Goal: Information Seeking & Learning: Learn about a topic

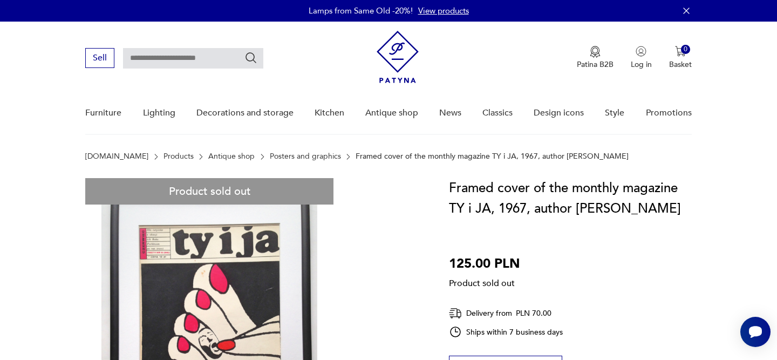
click at [270, 158] on font "Posters and graphics" at bounding box center [305, 156] width 71 height 10
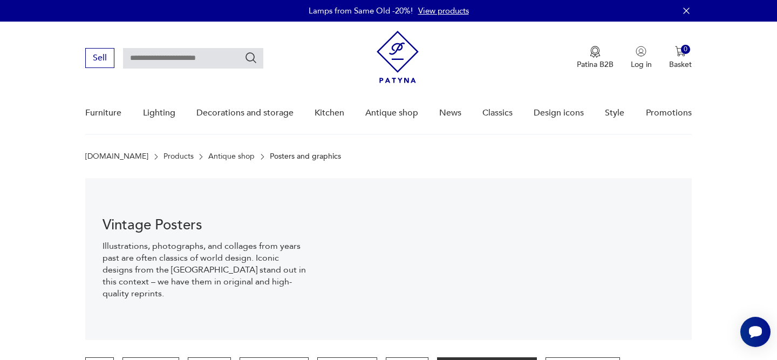
click at [196, 62] on input "text" at bounding box center [193, 58] width 140 height 21
paste input "*****"
type input "*****"
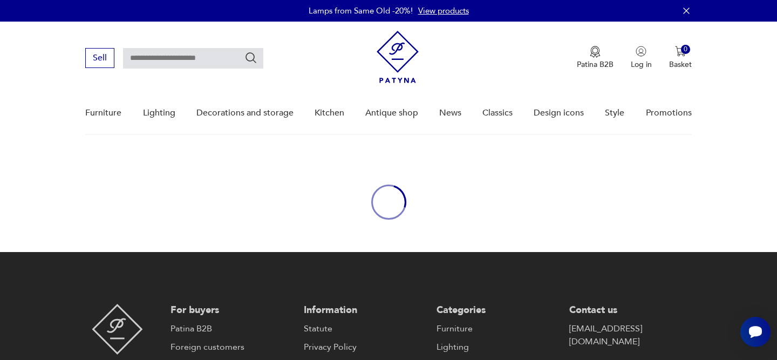
type input "*****"
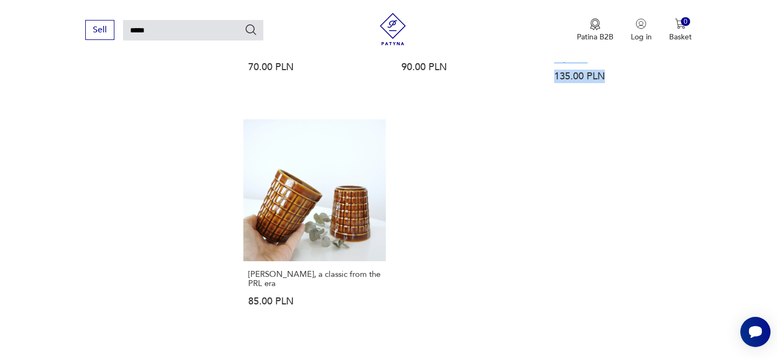
scroll to position [1409, 0]
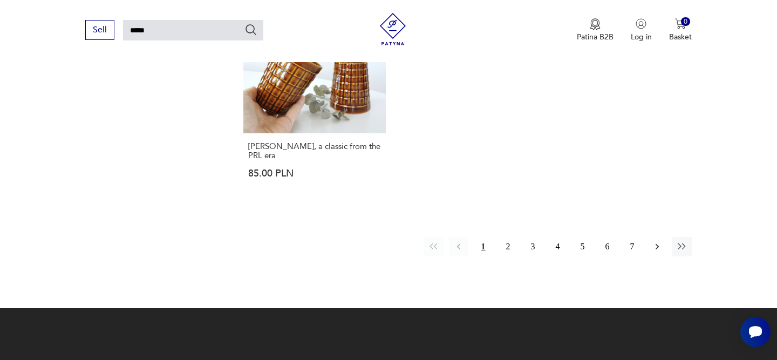
click at [650, 250] on button "button" at bounding box center [656, 246] width 19 height 19
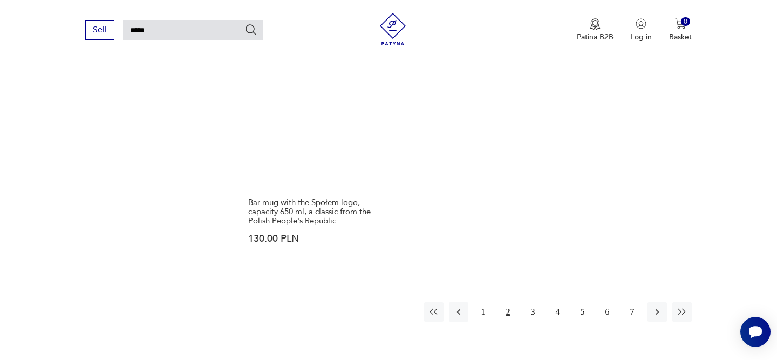
scroll to position [1396, 0]
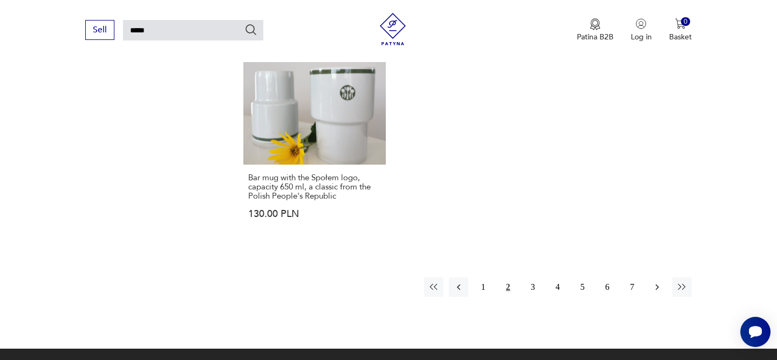
click at [657, 282] on icon "button" at bounding box center [657, 287] width 11 height 11
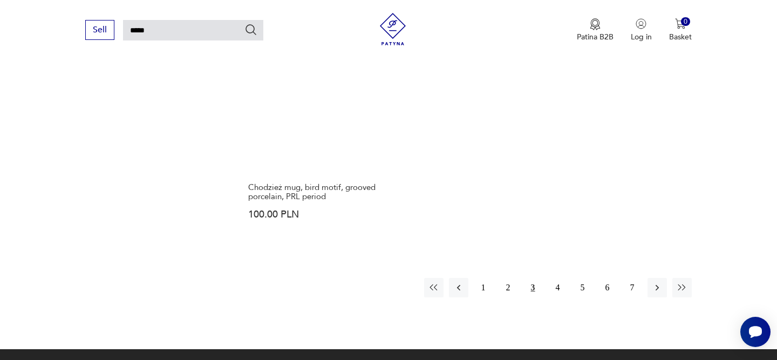
scroll to position [1413, 0]
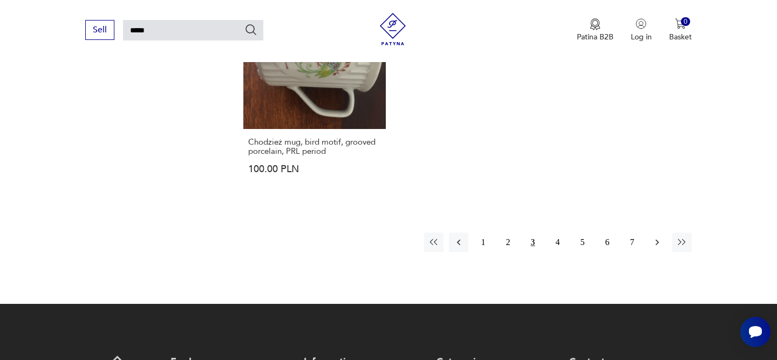
click at [658, 237] on icon "button" at bounding box center [657, 242] width 11 height 11
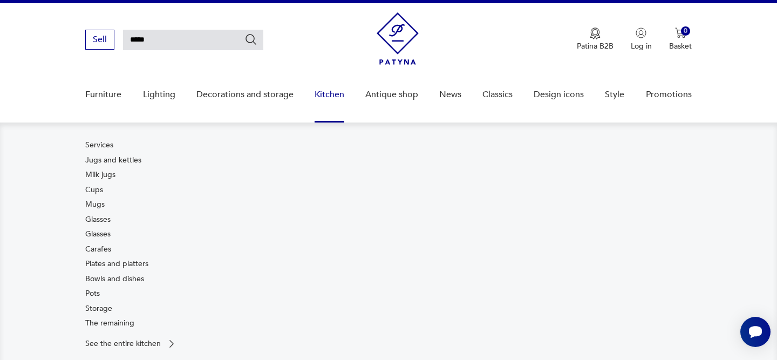
scroll to position [21, 0]
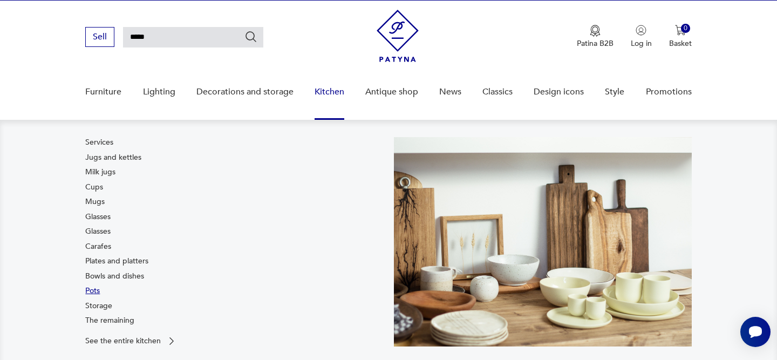
click at [93, 293] on font "Pots" at bounding box center [92, 290] width 15 height 10
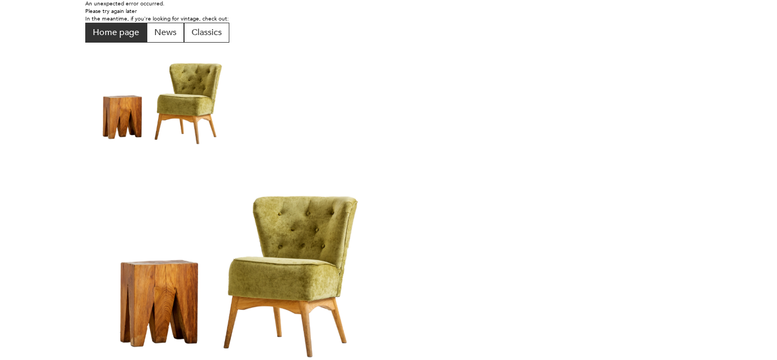
click at [103, 34] on font "Home page" at bounding box center [116, 32] width 46 height 12
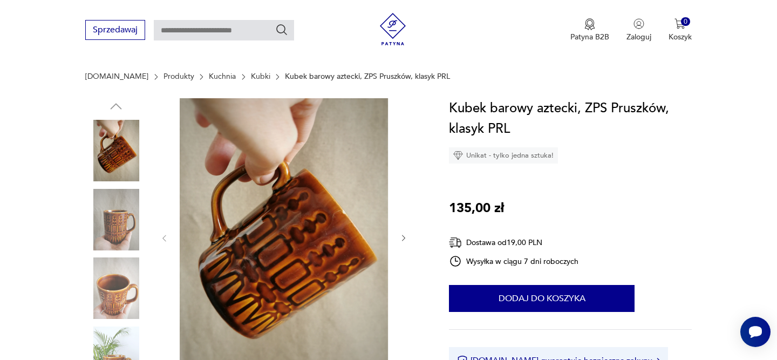
scroll to position [124, 0]
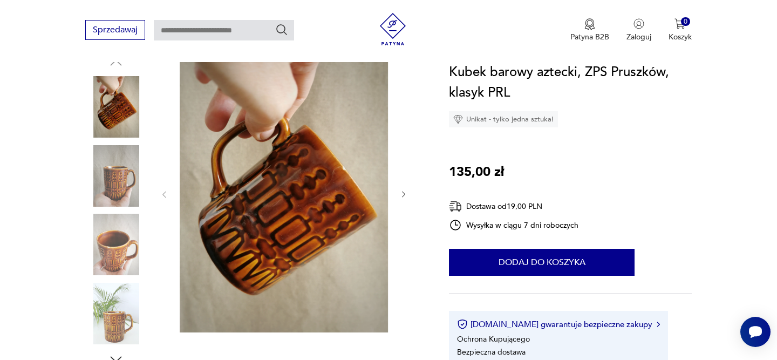
click at [109, 325] on img at bounding box center [116, 314] width 62 height 62
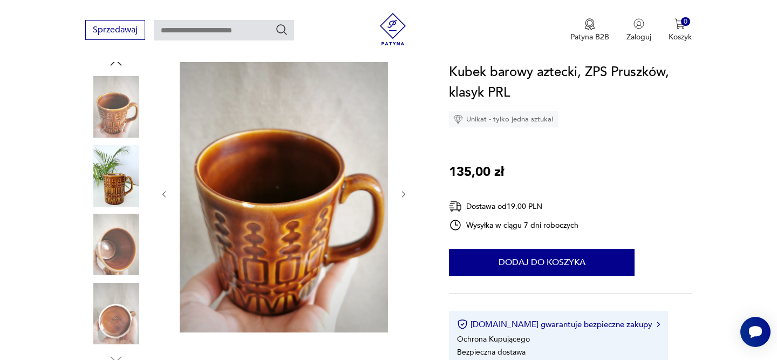
click at [112, 325] on img at bounding box center [116, 314] width 62 height 62
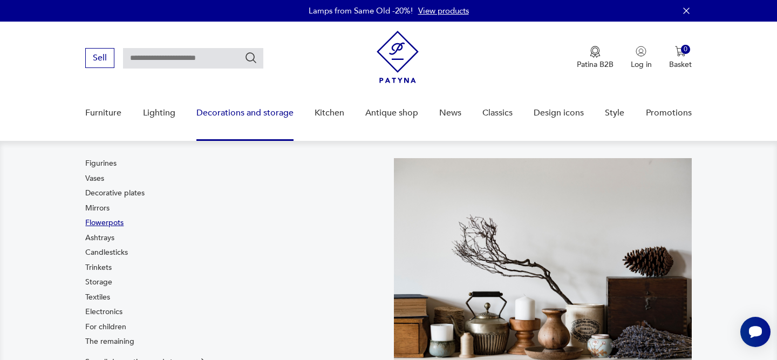
click at [115, 224] on font "Flowerpots" at bounding box center [104, 222] width 38 height 10
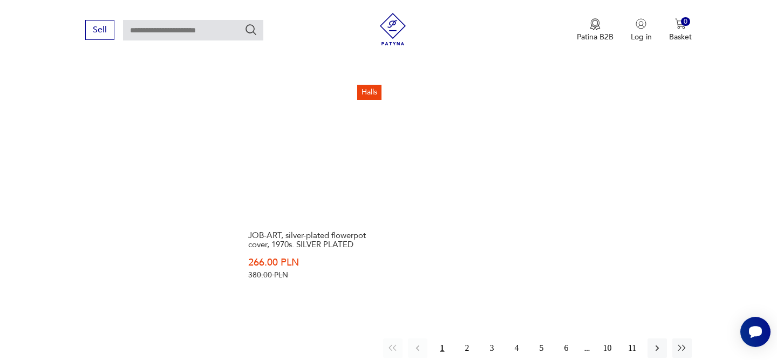
scroll to position [1675, 0]
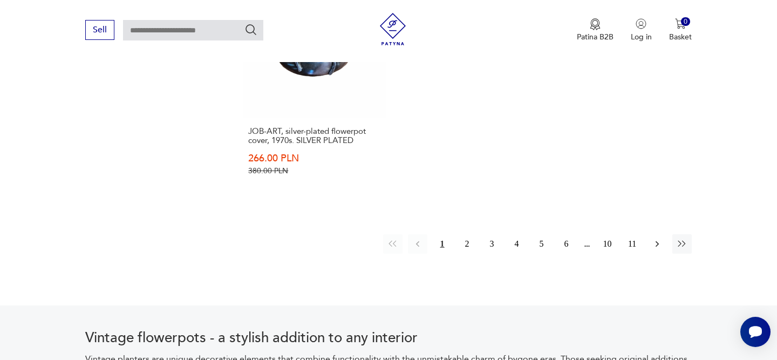
click at [655, 239] on icon "button" at bounding box center [657, 243] width 11 height 11
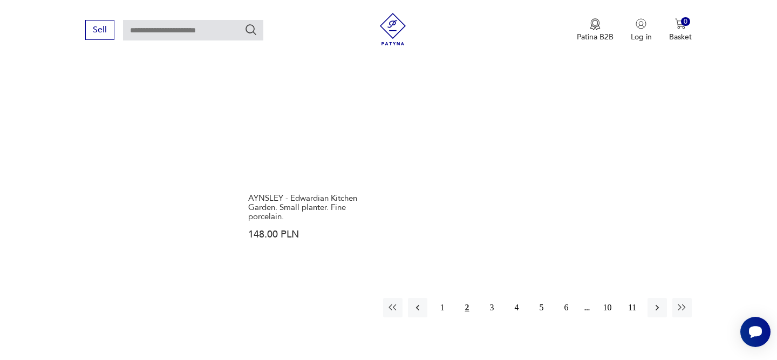
scroll to position [1666, 0]
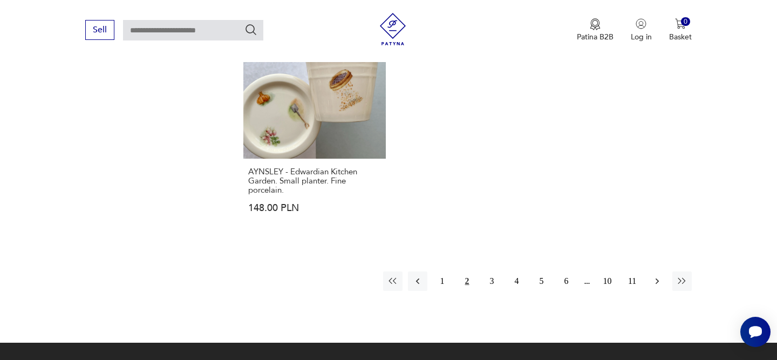
click at [666, 271] on button "button" at bounding box center [656, 280] width 19 height 19
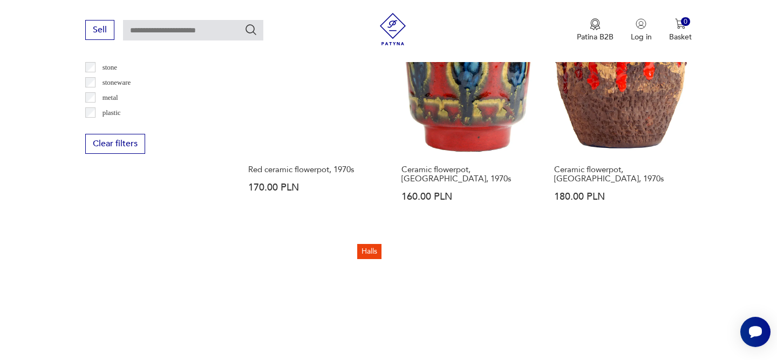
scroll to position [1564, 0]
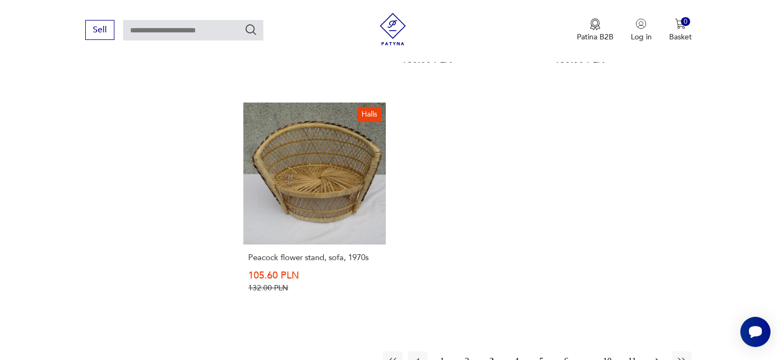
click at [656, 358] on icon "button" at bounding box center [656, 361] width 3 height 6
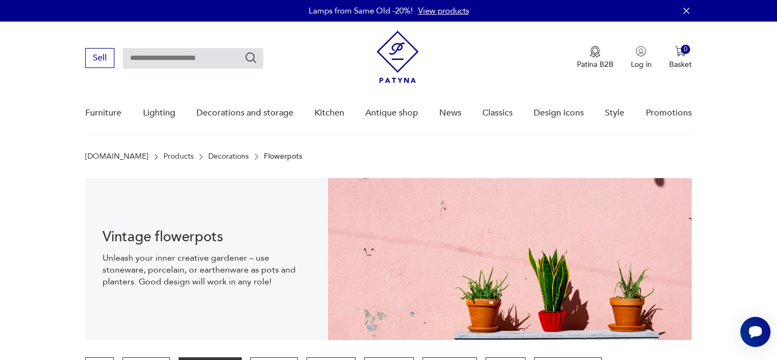
click at [196, 57] on input "text" at bounding box center [193, 58] width 140 height 21
type input "****"
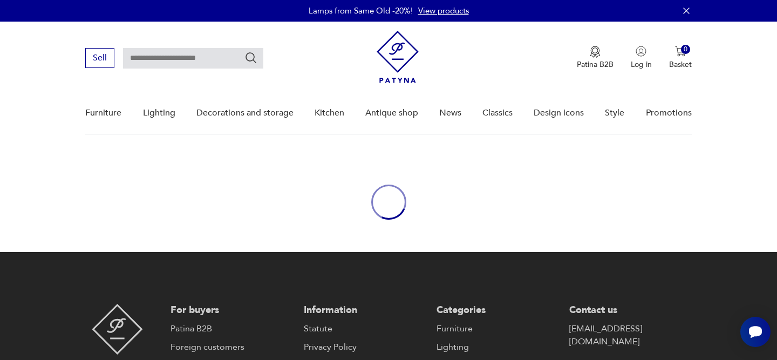
type input "****"
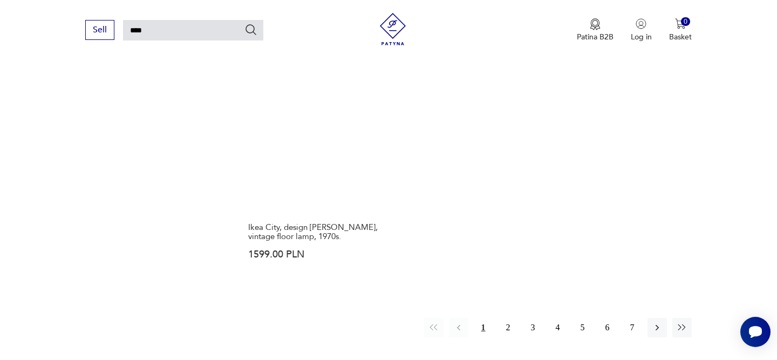
scroll to position [1372, 0]
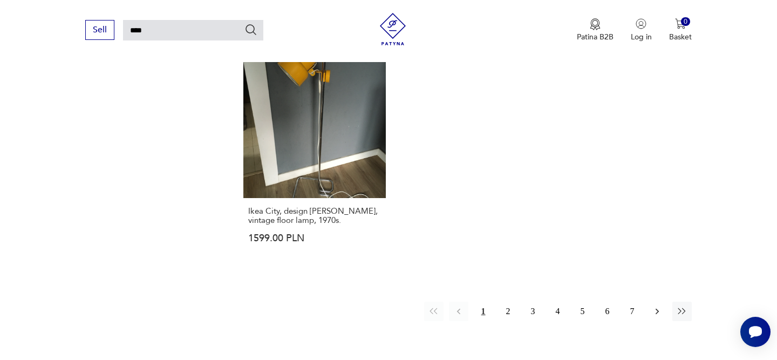
click at [652, 306] on icon "button" at bounding box center [657, 311] width 11 height 11
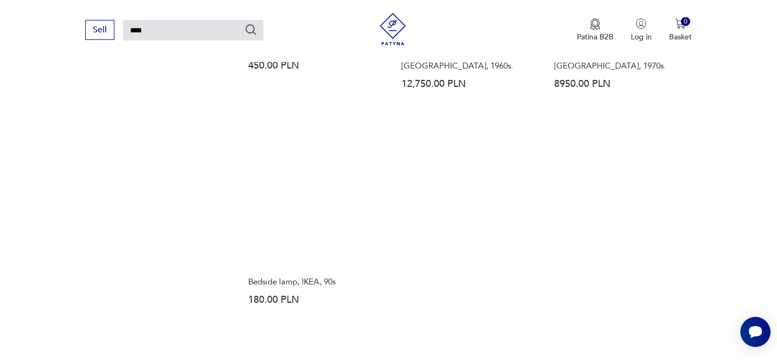
scroll to position [1329, 0]
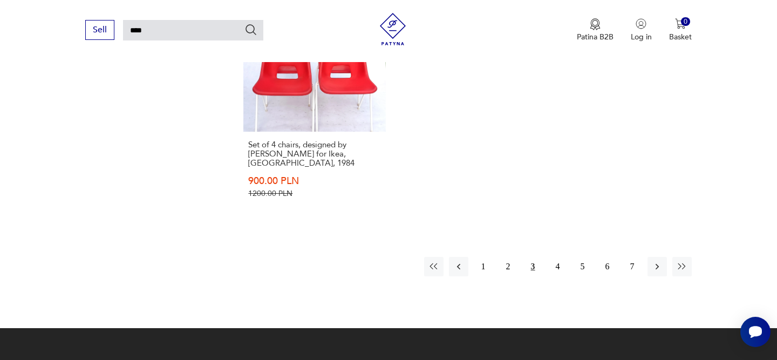
scroll to position [1430, 0]
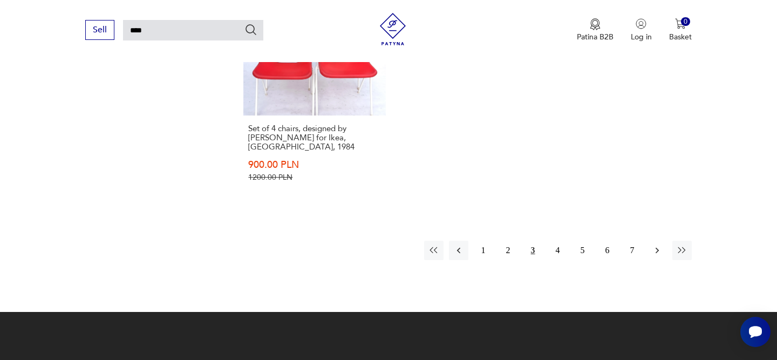
click at [659, 245] on icon "button" at bounding box center [657, 250] width 11 height 11
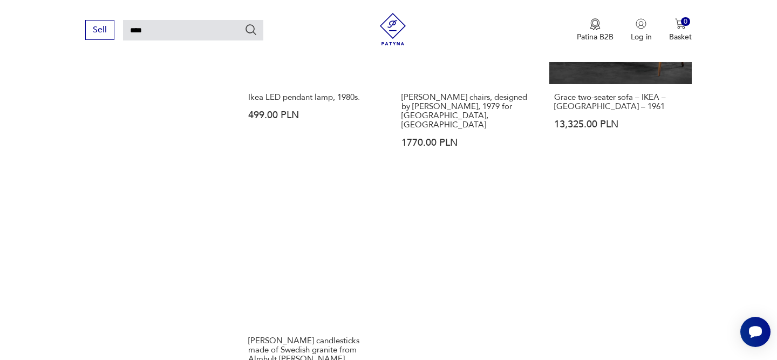
scroll to position [1403, 0]
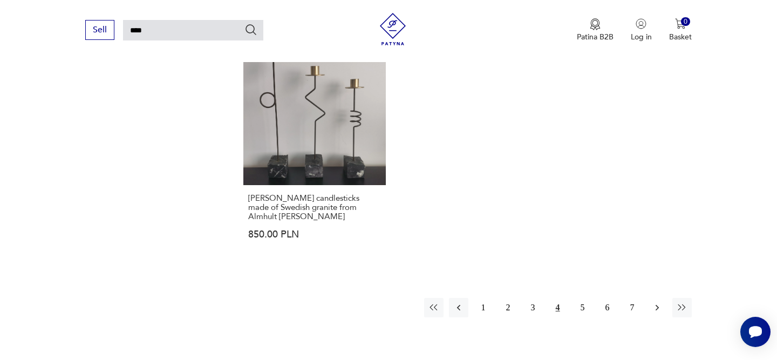
click at [659, 302] on icon "button" at bounding box center [657, 307] width 11 height 11
